Goal: Check status: Check status

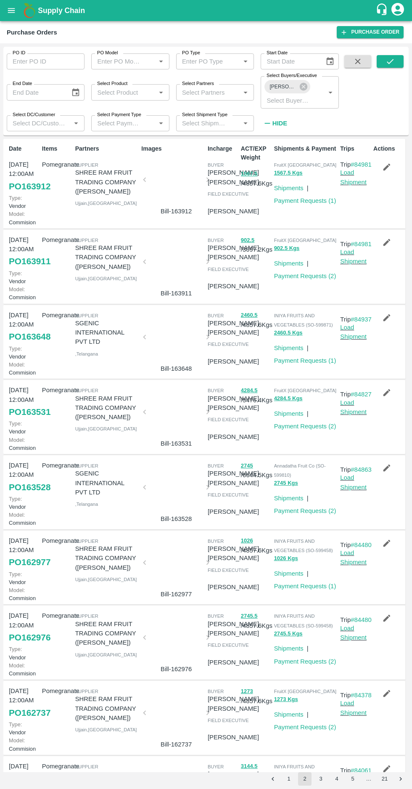
click at [289, 779] on button "1" at bounding box center [288, 778] width 13 height 13
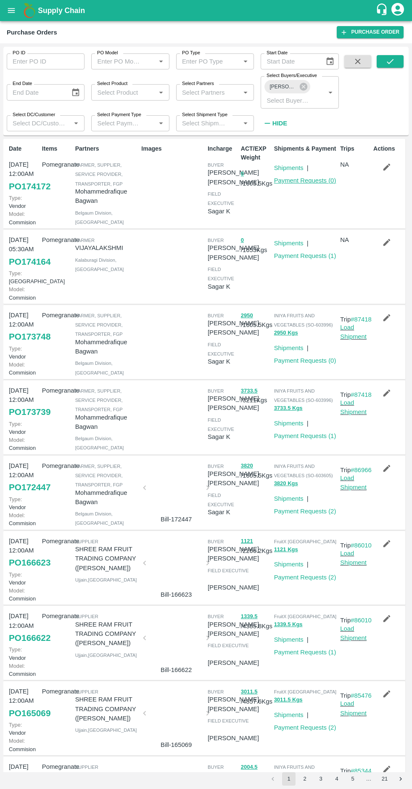
click at [308, 181] on link "Payment Requests ( 0 )" at bounding box center [305, 180] width 62 height 7
click at [300, 89] on icon at bounding box center [303, 86] width 9 height 9
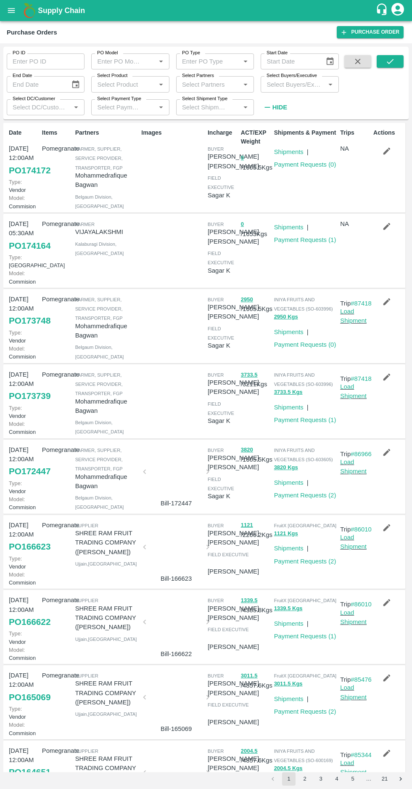
click at [299, 85] on input "Select Buyers/Executive" at bounding box center [292, 84] width 59 height 11
type input "harsh"
click at [278, 163] on input "checkbox" at bounding box center [279, 171] width 17 height 17
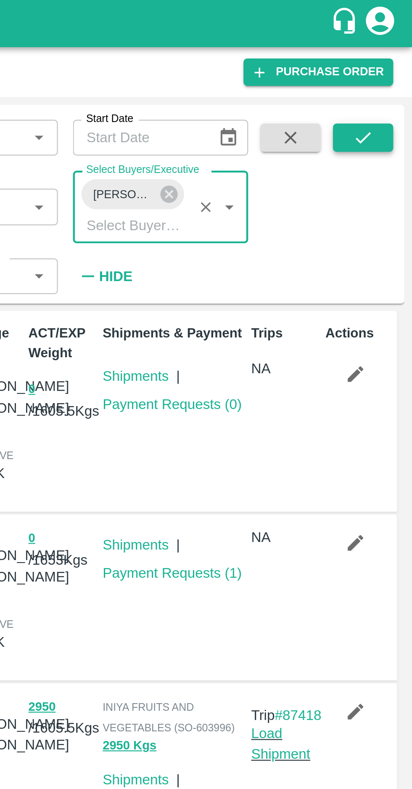
click at [393, 65] on icon "submit" at bounding box center [390, 61] width 9 height 9
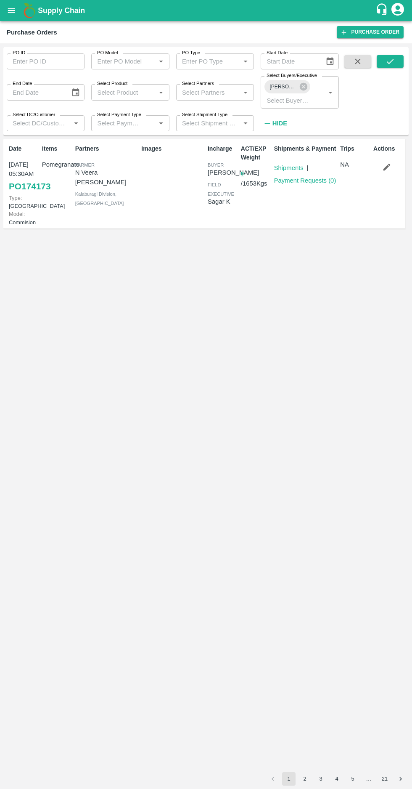
click at [17, 194] on link "PO 174173" at bounding box center [30, 186] width 42 height 15
click at [24, 194] on link "PO 174173" at bounding box center [30, 186] width 42 height 15
click at [306, 78] on label "Select Buyers/Executive" at bounding box center [292, 75] width 51 height 7
click at [306, 95] on input "Select Buyers/Executive" at bounding box center [287, 100] width 48 height 11
click at [297, 76] on label "Select Buyers/Executive" at bounding box center [292, 75] width 51 height 7
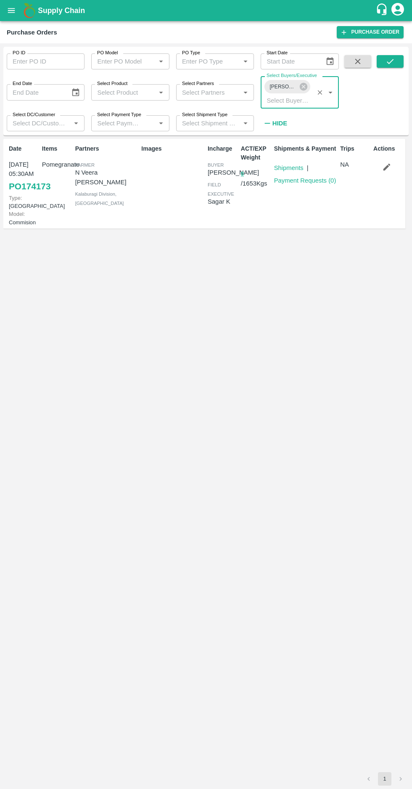
click at [297, 95] on input "Select Buyers/Executive" at bounding box center [287, 100] width 48 height 11
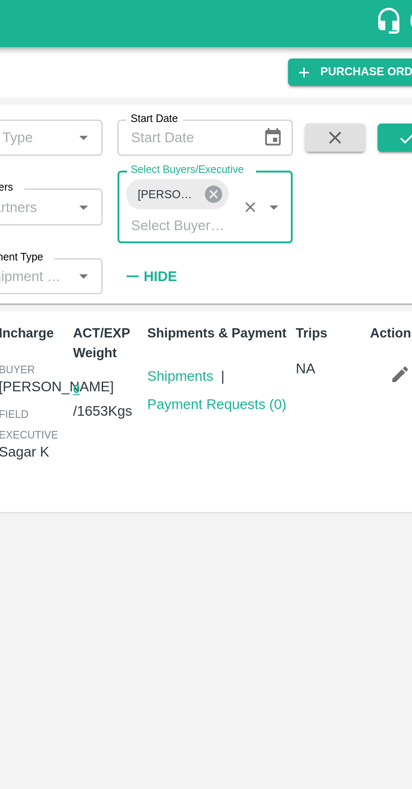
click at [301, 85] on icon at bounding box center [304, 87] width 8 height 8
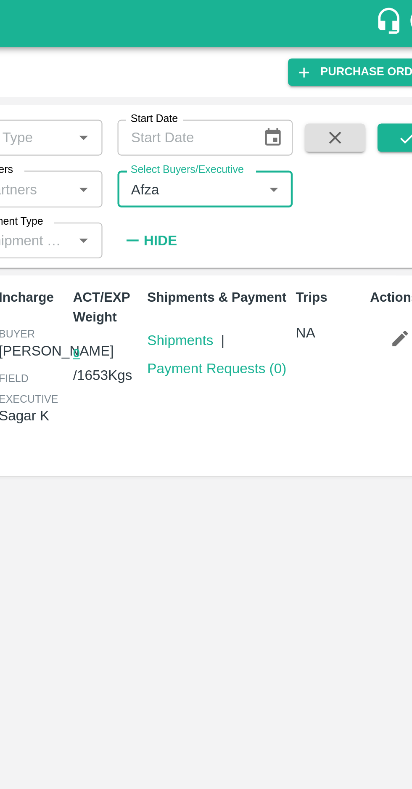
type input "Afzal"
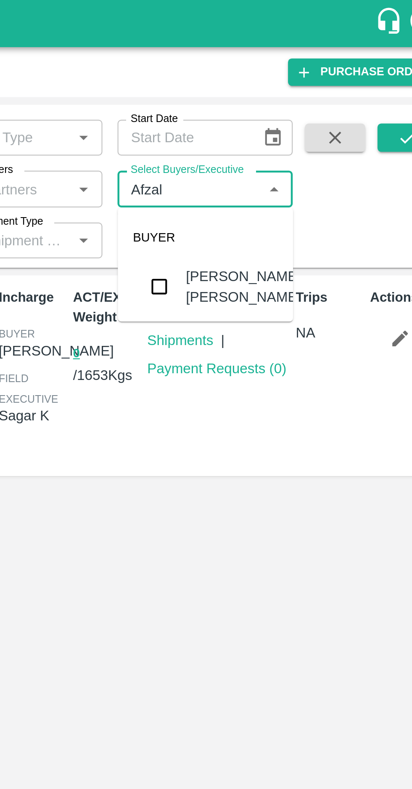
click at [275, 125] on input "checkbox" at bounding box center [279, 128] width 17 height 17
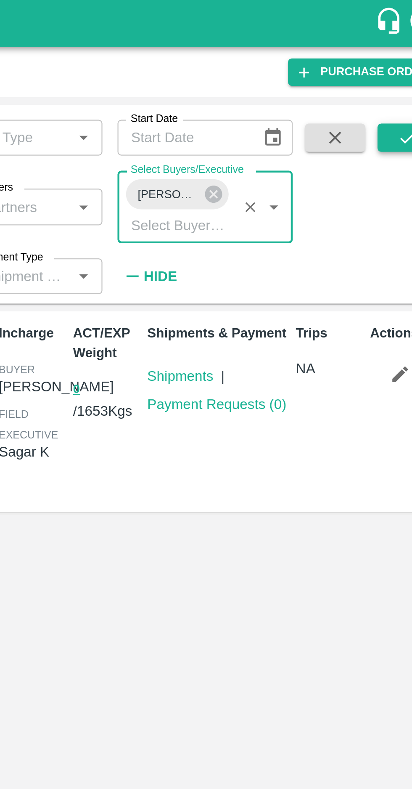
click at [395, 66] on button "submit" at bounding box center [390, 61] width 27 height 13
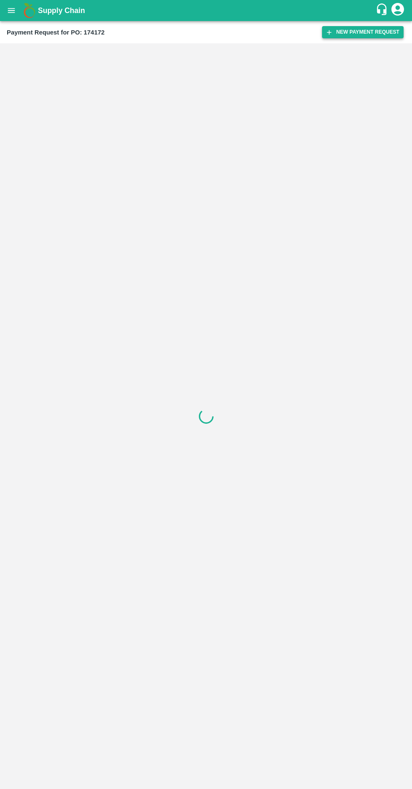
click at [344, 37] on button "New Payment Request" at bounding box center [363, 32] width 82 height 12
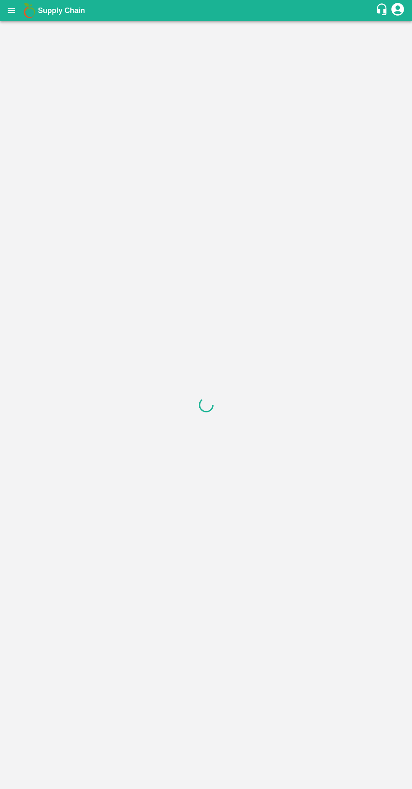
click at [269, 555] on div at bounding box center [206, 405] width 412 height 768
